Goal: Find specific page/section: Find specific page/section

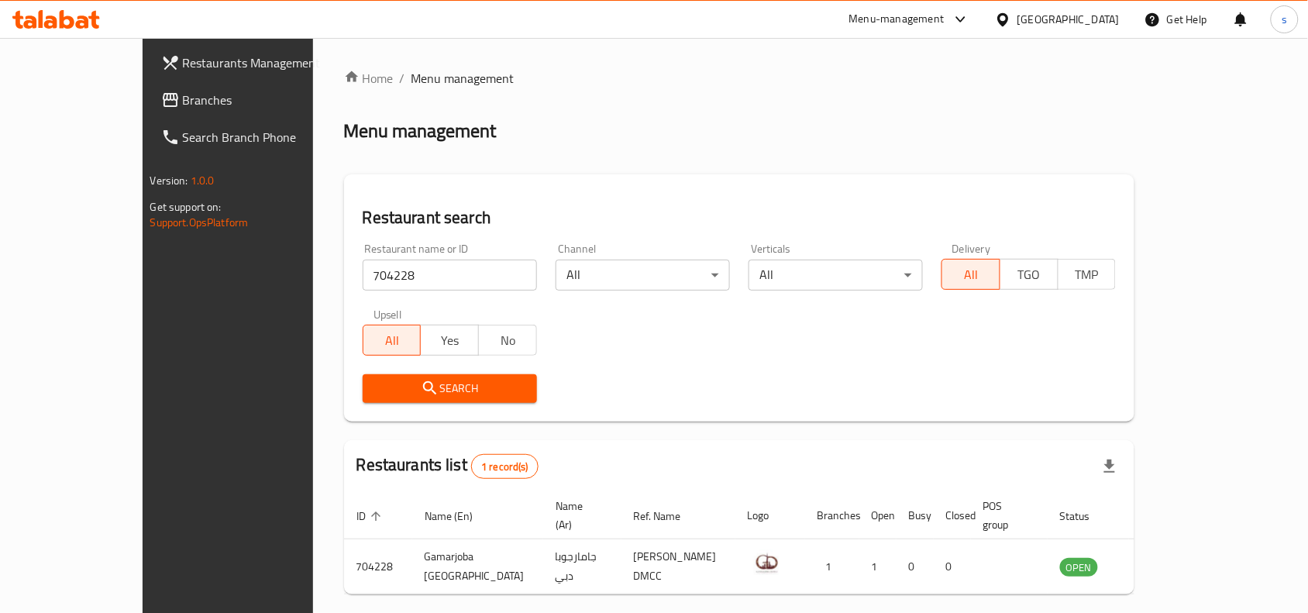
click at [1047, 20] on div "[GEOGRAPHIC_DATA]" at bounding box center [1068, 19] width 102 height 17
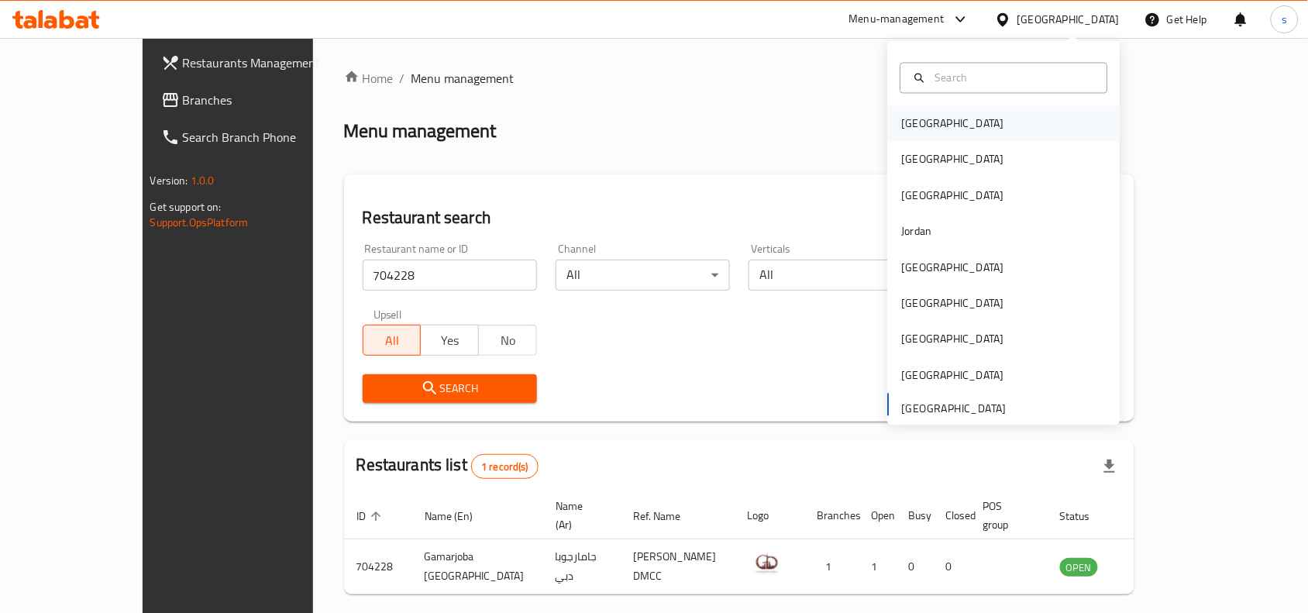
click at [940, 136] on div "[GEOGRAPHIC_DATA]" at bounding box center [1004, 124] width 232 height 36
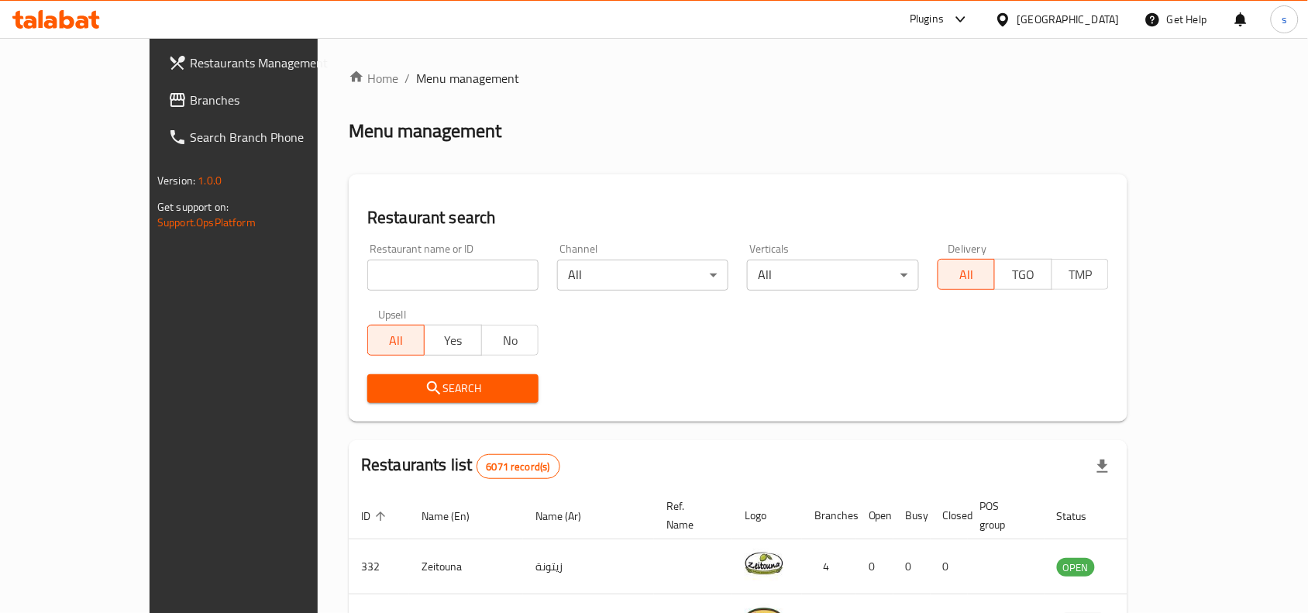
click at [1017, 20] on div at bounding box center [1006, 19] width 22 height 17
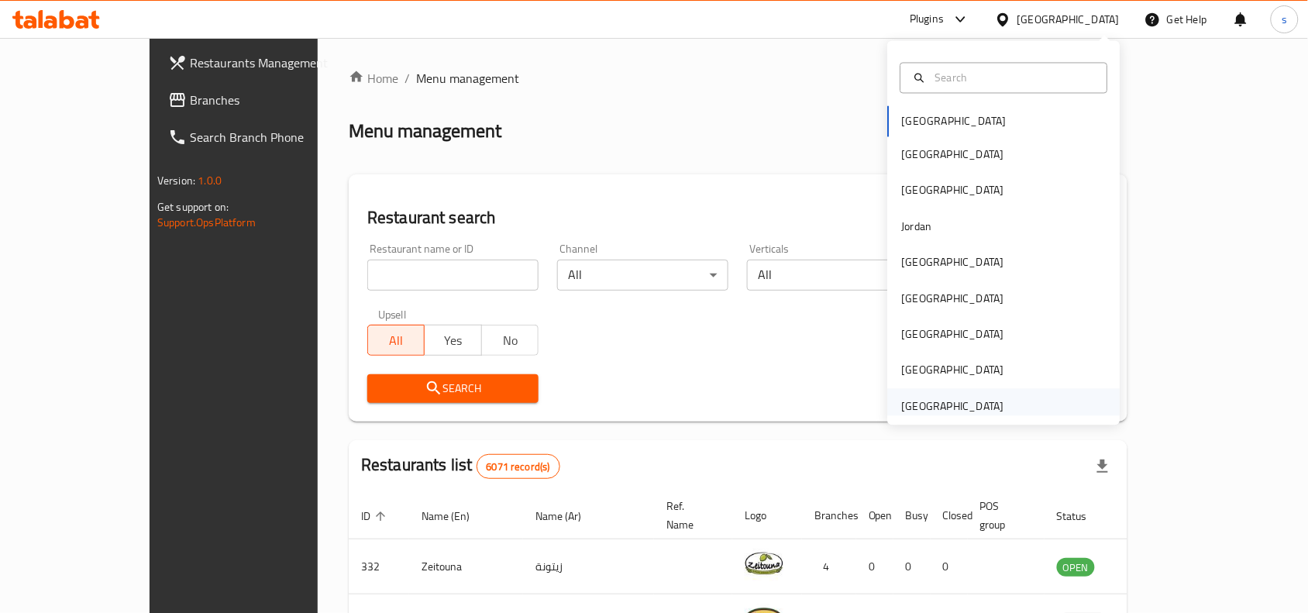
click at [981, 404] on div "[GEOGRAPHIC_DATA]" at bounding box center [953, 406] width 102 height 17
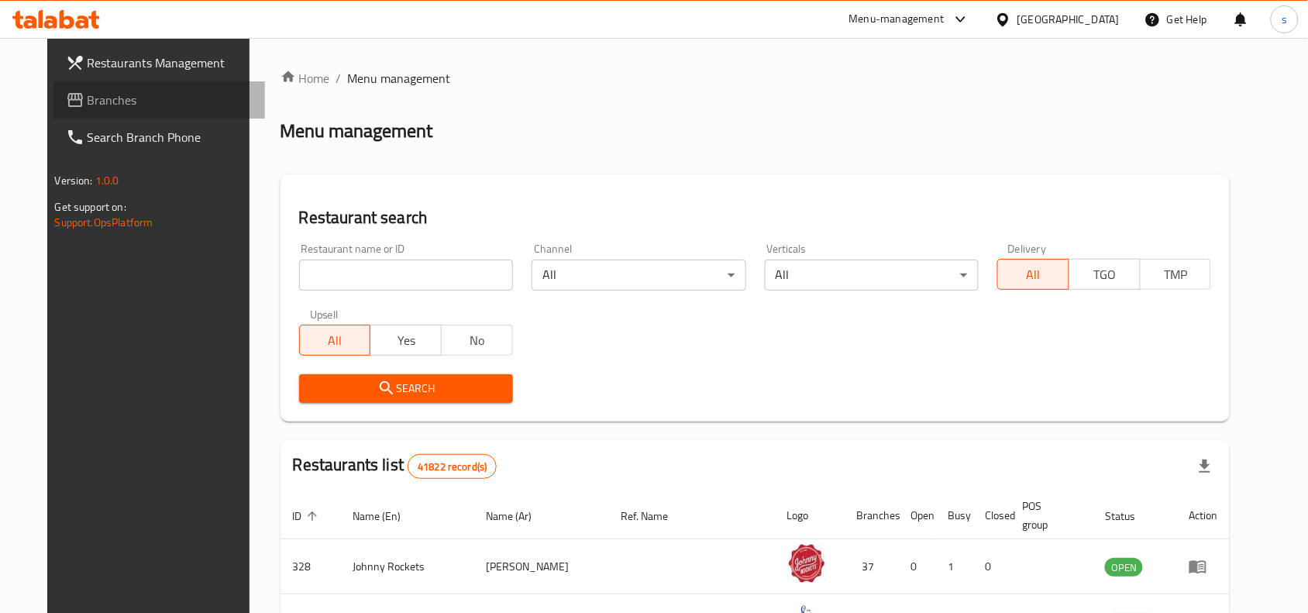
click at [88, 103] on span "Branches" at bounding box center [171, 100] width 166 height 19
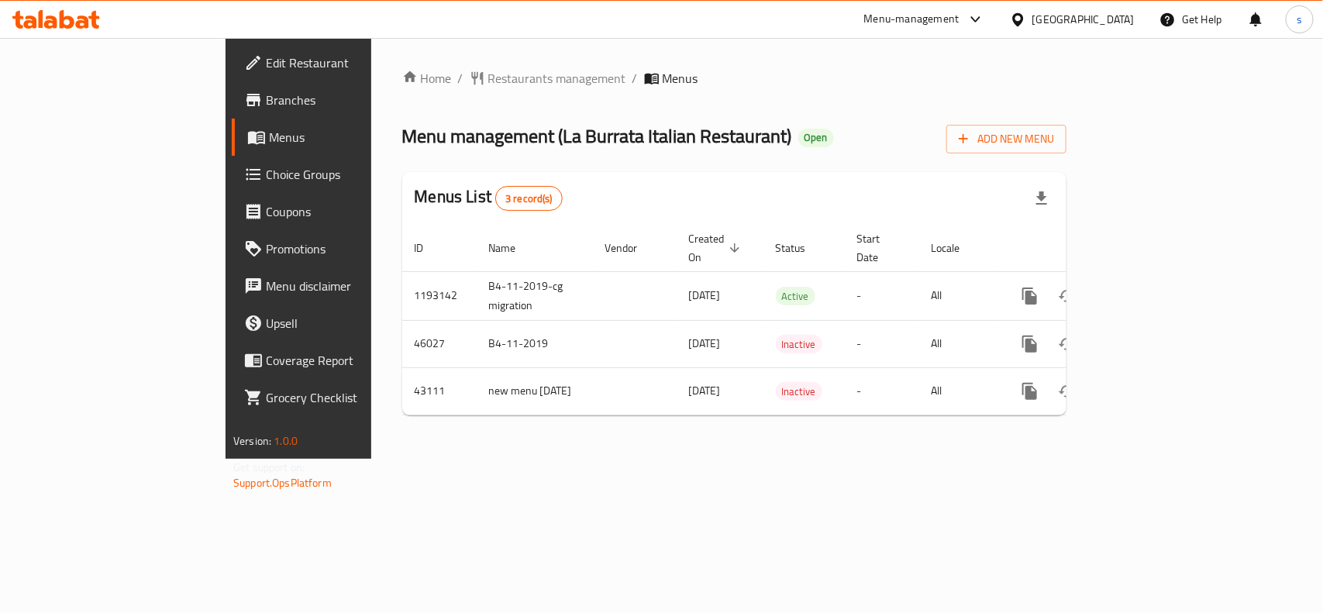
click at [402, 89] on div "Home / Restaurants management / Menus Menu management ( La Burrata Italian Rest…" at bounding box center [734, 248] width 664 height 359
click at [488, 77] on span "Restaurants management" at bounding box center [557, 78] width 138 height 19
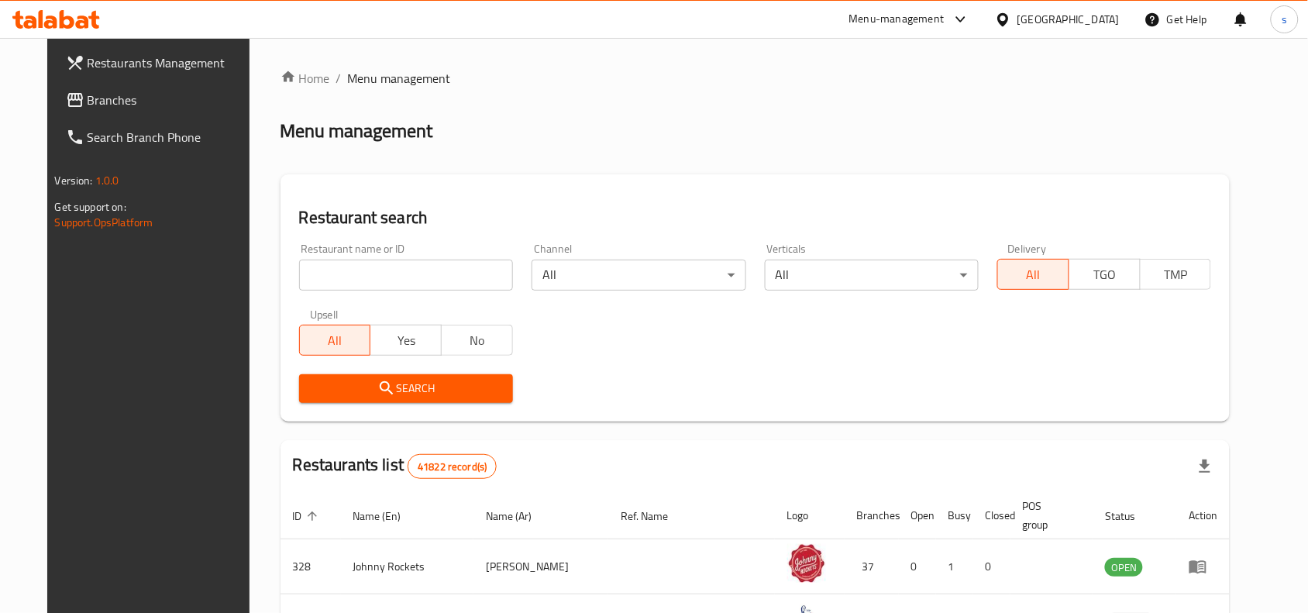
click at [382, 271] on input "search" at bounding box center [406, 275] width 214 height 31
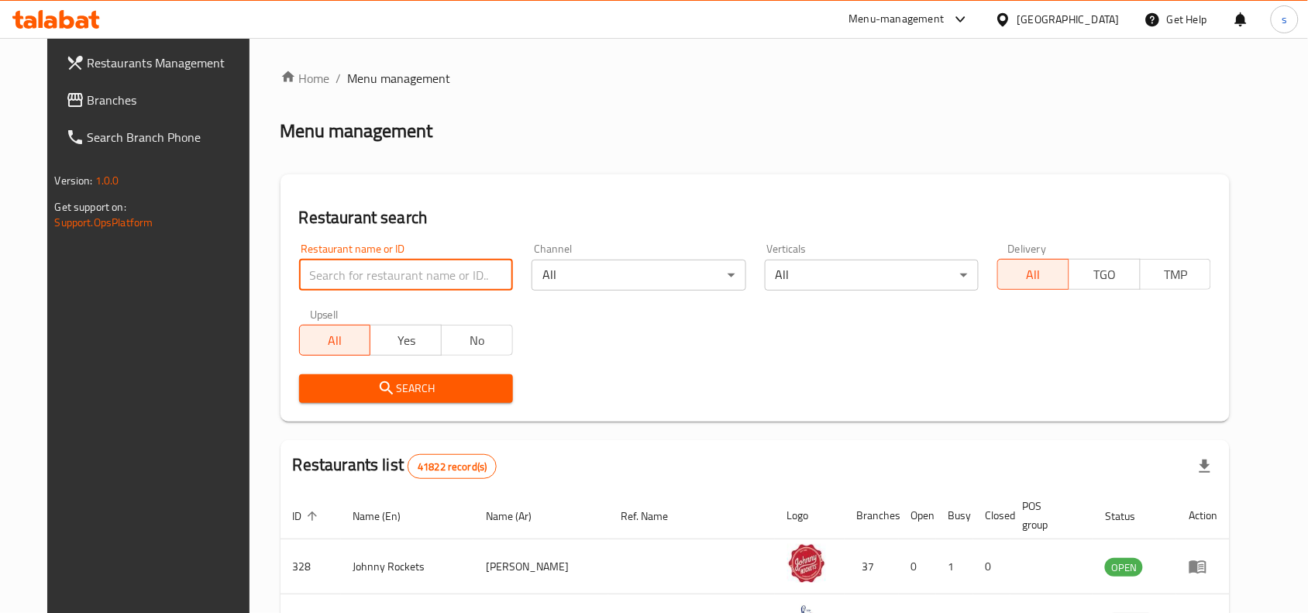
paste input "19083"
type input "19083"
click button "Search" at bounding box center [406, 388] width 214 height 29
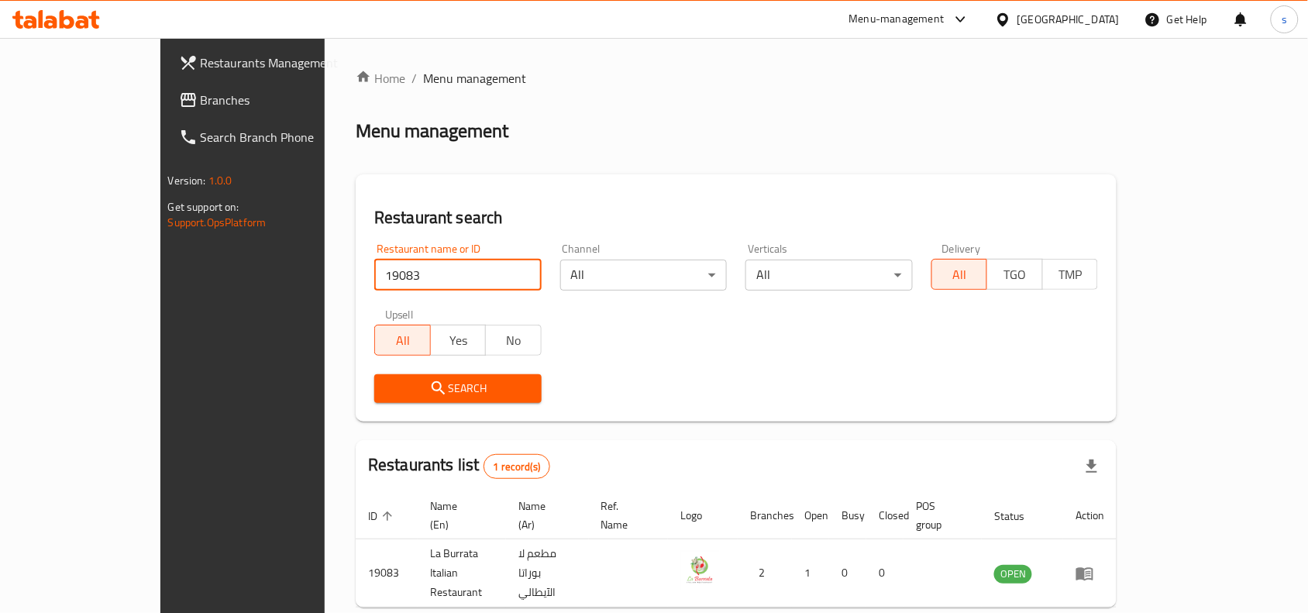
click at [1017, 29] on div "[GEOGRAPHIC_DATA]" at bounding box center [1058, 19] width 150 height 37
click at [1058, 14] on div "[GEOGRAPHIC_DATA]" at bounding box center [1068, 19] width 102 height 17
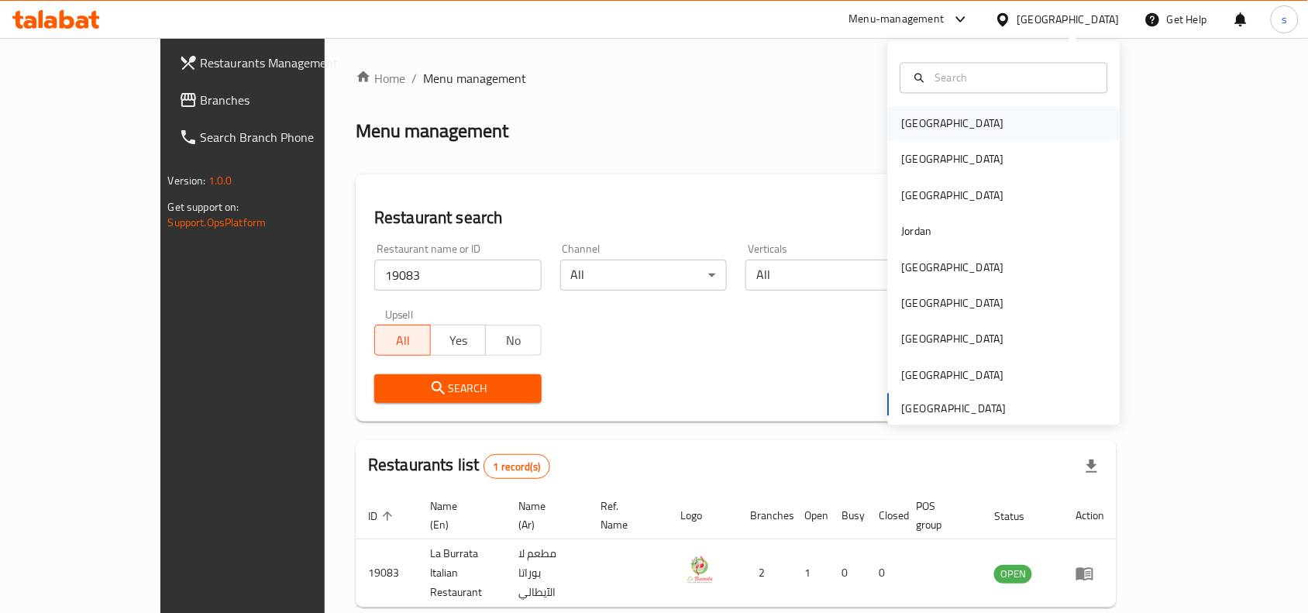
click at [952, 125] on div "Bahrain" at bounding box center [1004, 124] width 232 height 36
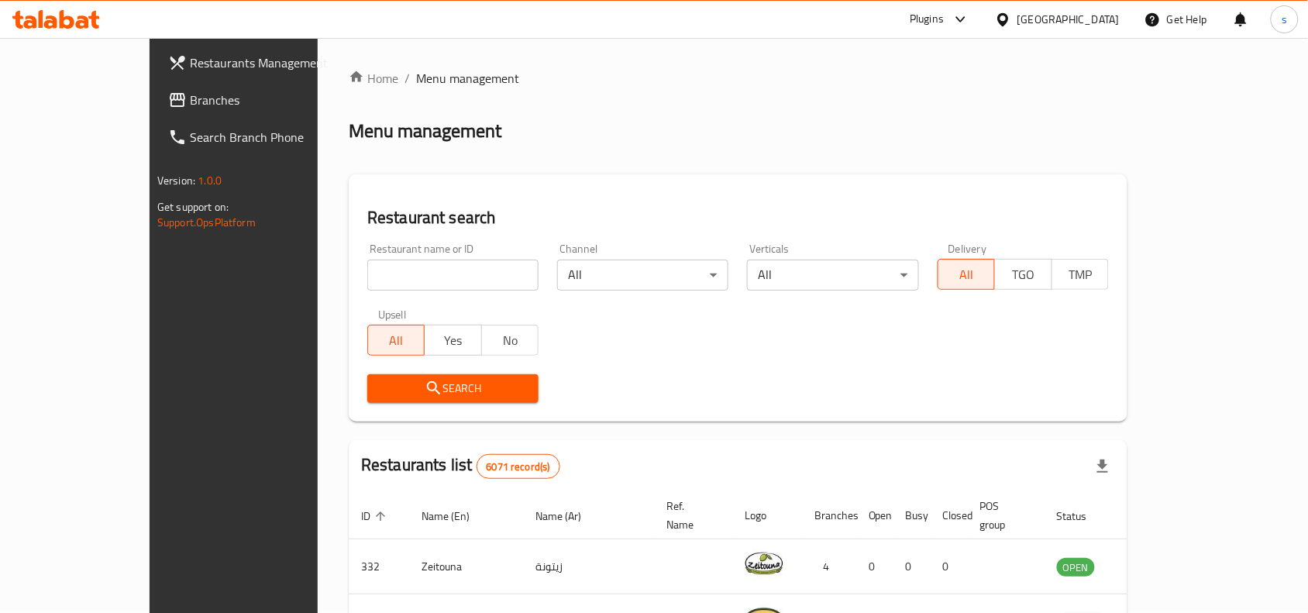
click at [1109, 21] on div "Bahrain" at bounding box center [1068, 19] width 102 height 17
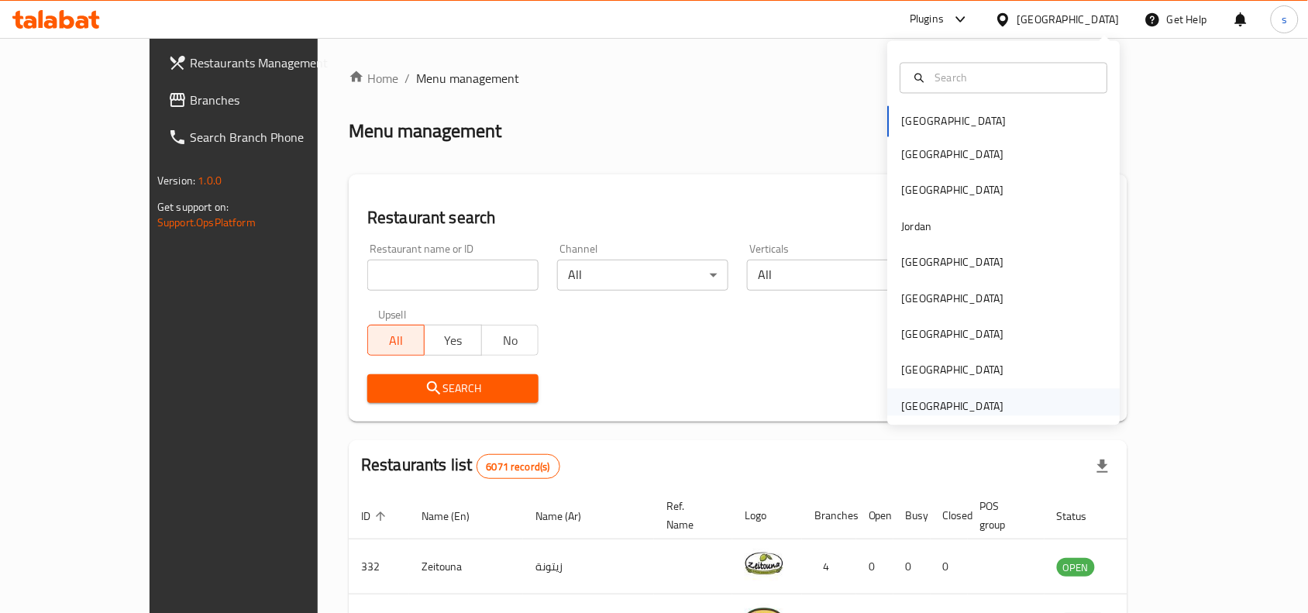
click at [979, 401] on div "[GEOGRAPHIC_DATA]" at bounding box center [953, 406] width 102 height 17
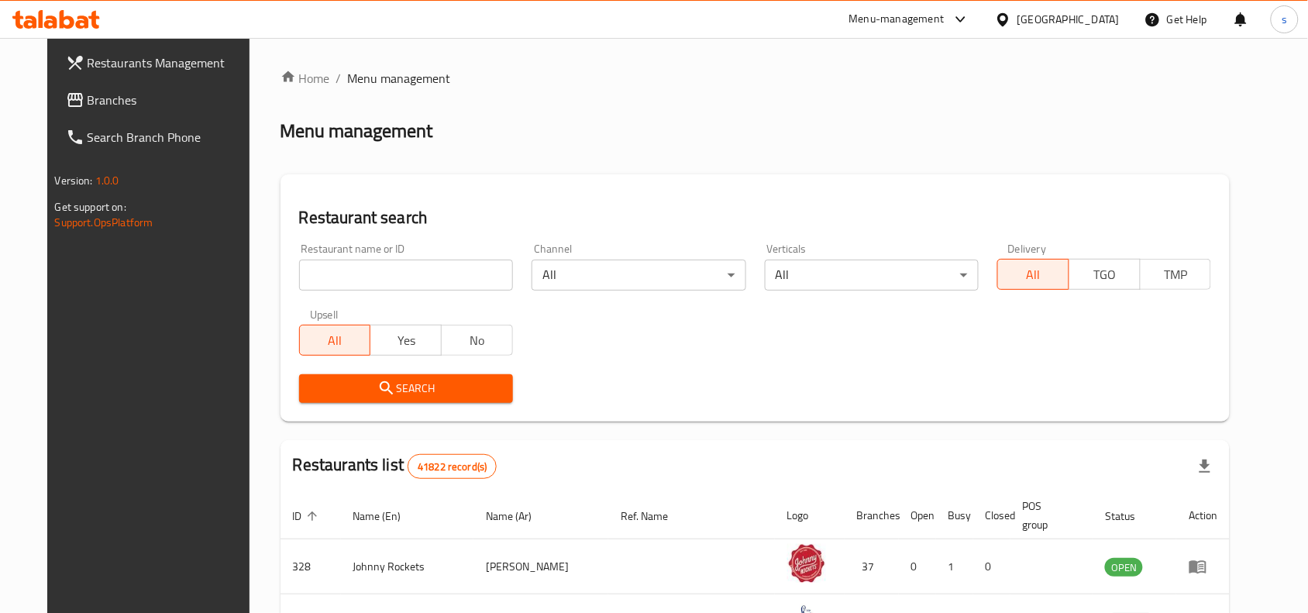
click at [88, 99] on span "Branches" at bounding box center [171, 100] width 166 height 19
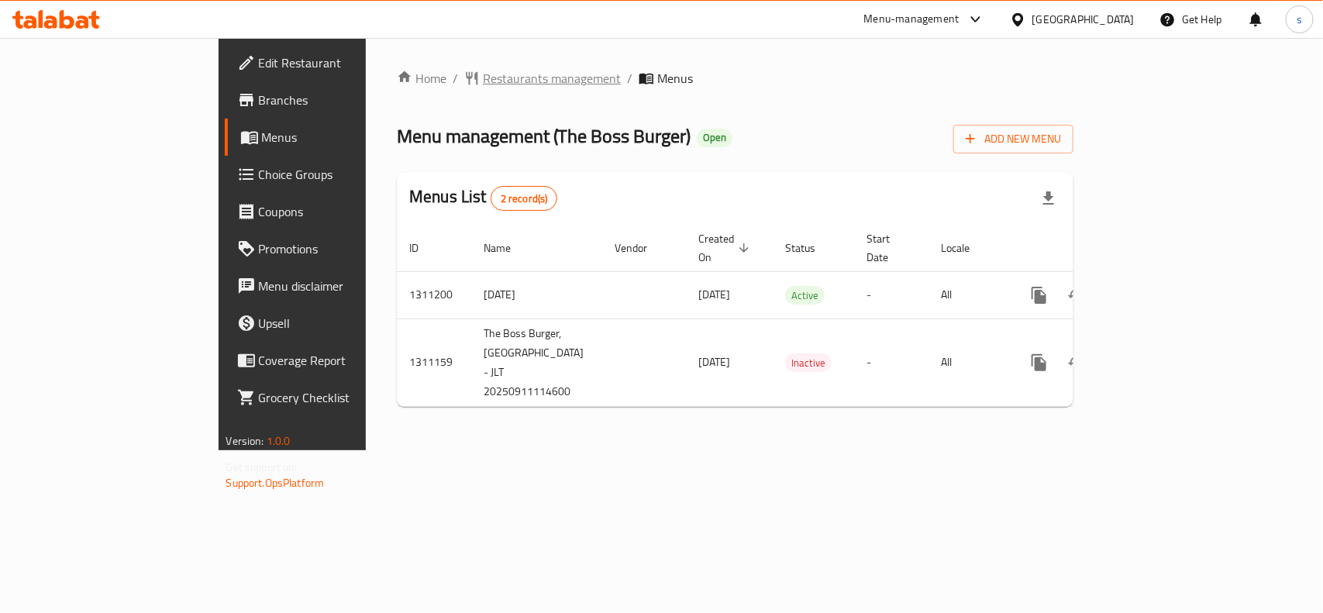
click at [483, 69] on span "Restaurants management" at bounding box center [552, 78] width 138 height 19
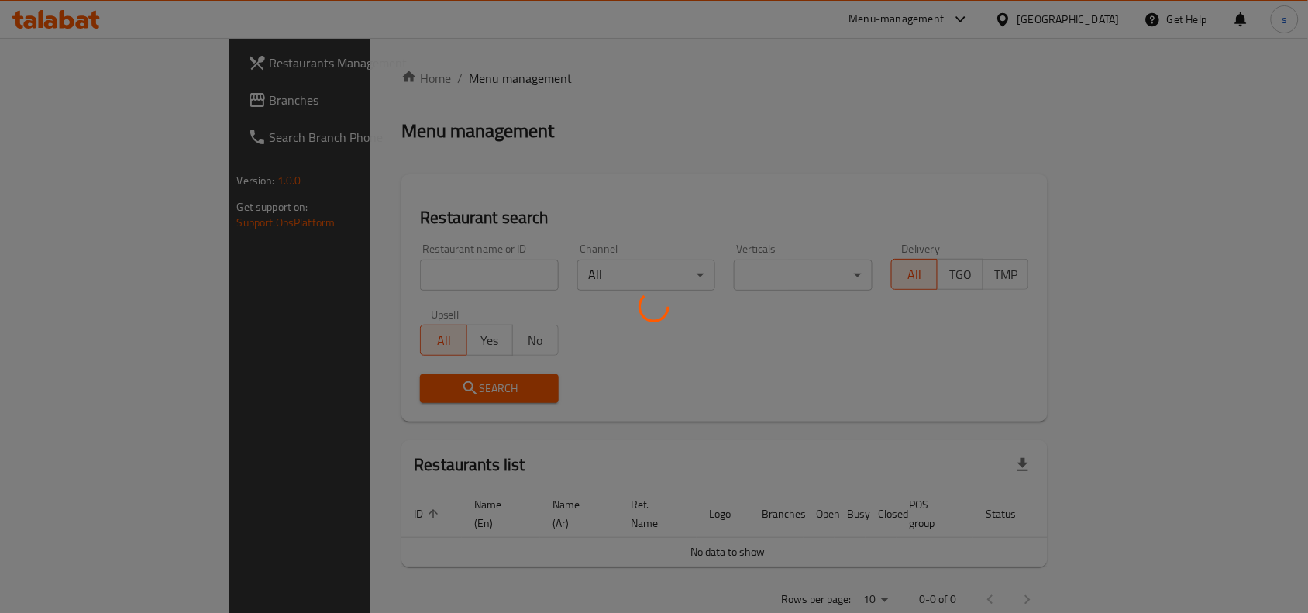
click at [373, 281] on div at bounding box center [654, 306] width 1308 height 613
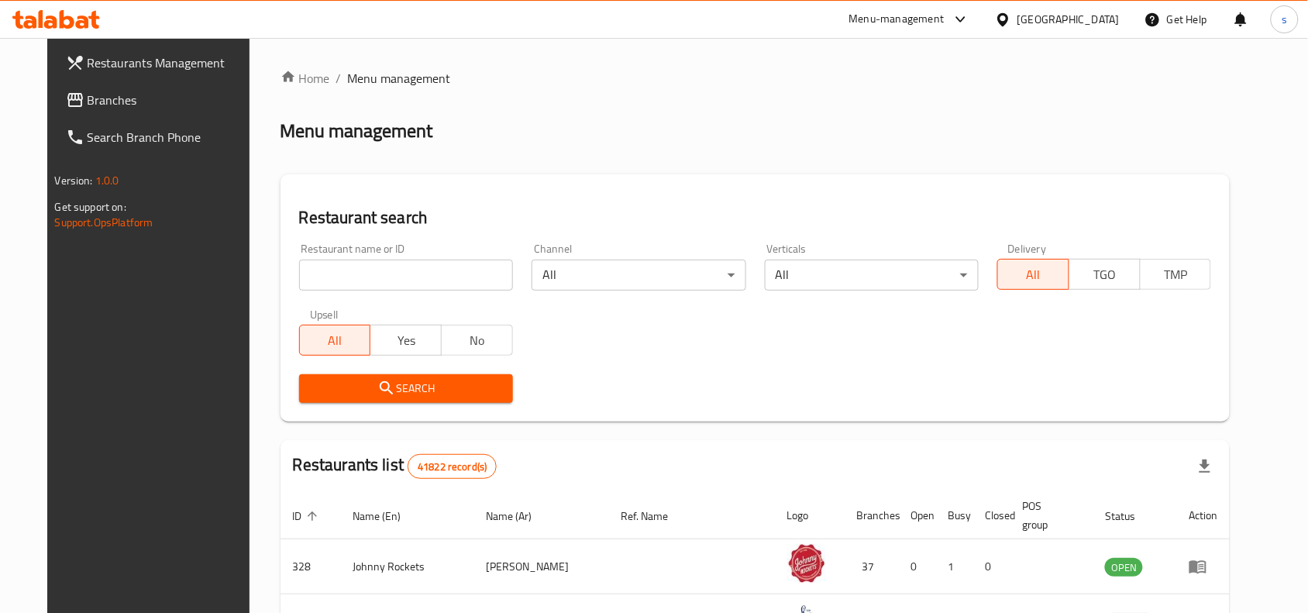
click at [373, 277] on div "Home / Menu management Menu management Restaurant search Restaurant name or ID …" at bounding box center [756, 549] width 950 height 961
click at [373, 277] on input "search" at bounding box center [406, 275] width 214 height 31
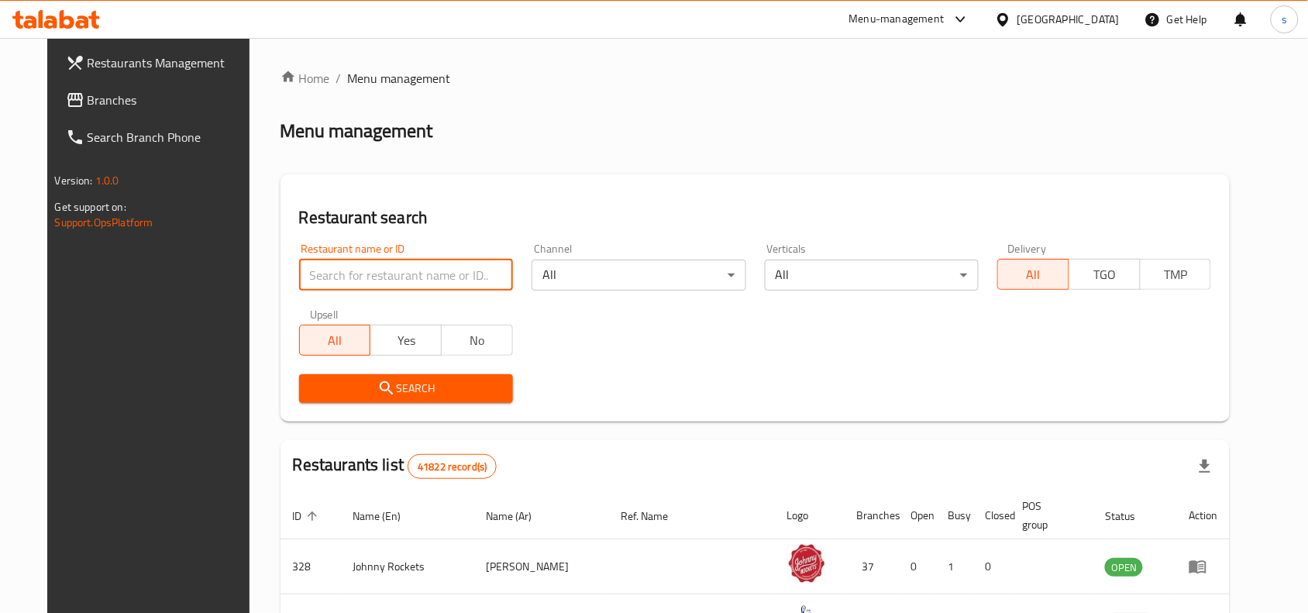
paste input "705735"
type input "705735"
click button "Search" at bounding box center [406, 388] width 214 height 29
